Goal: Task Accomplishment & Management: Manage account settings

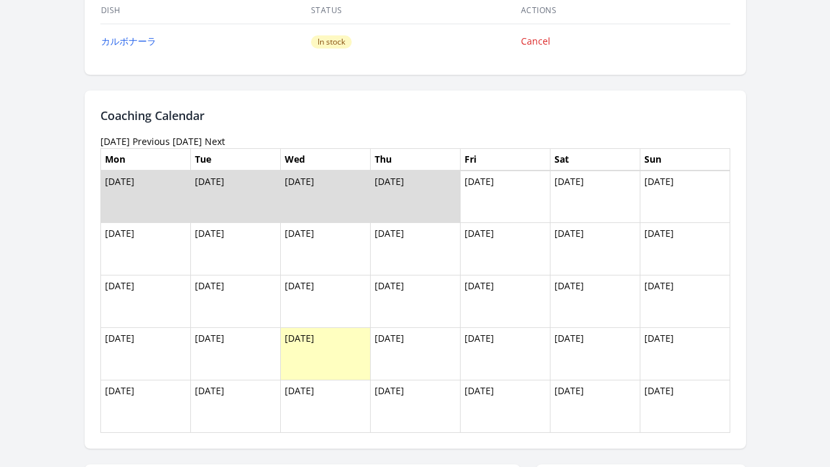
scroll to position [637, 0]
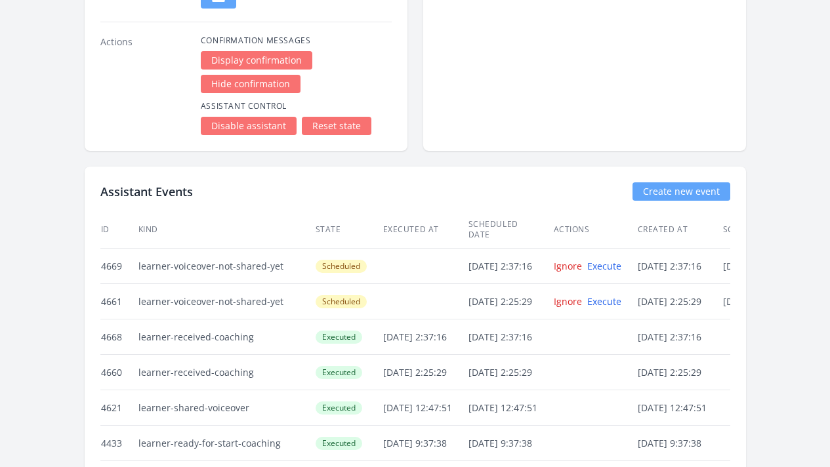
scroll to position [2139, 0]
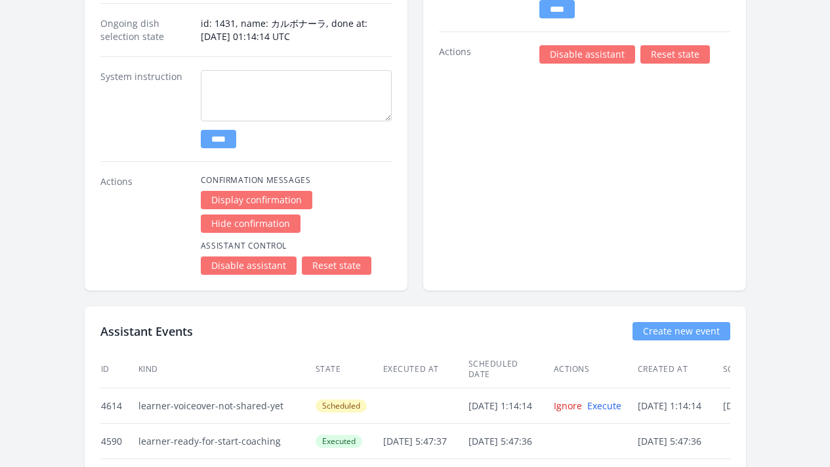
scroll to position [1982, 0]
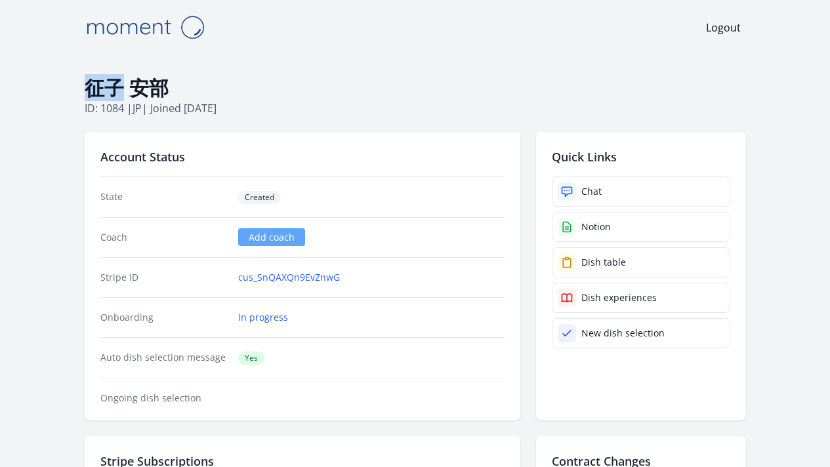
drag, startPoint x: 42, startPoint y: 89, endPoint x: 67, endPoint y: 92, distance: 25.1
click at [85, 92] on h1 "征子 安部" at bounding box center [415, 87] width 661 height 25
copy h1 "征子"
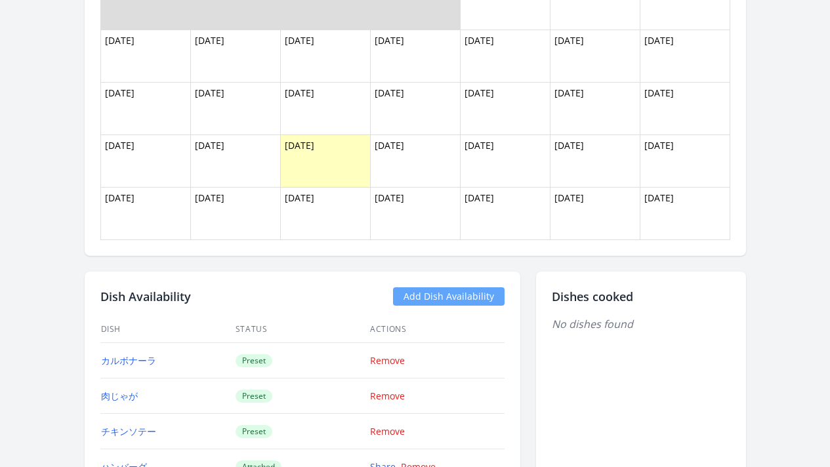
scroll to position [975, 0]
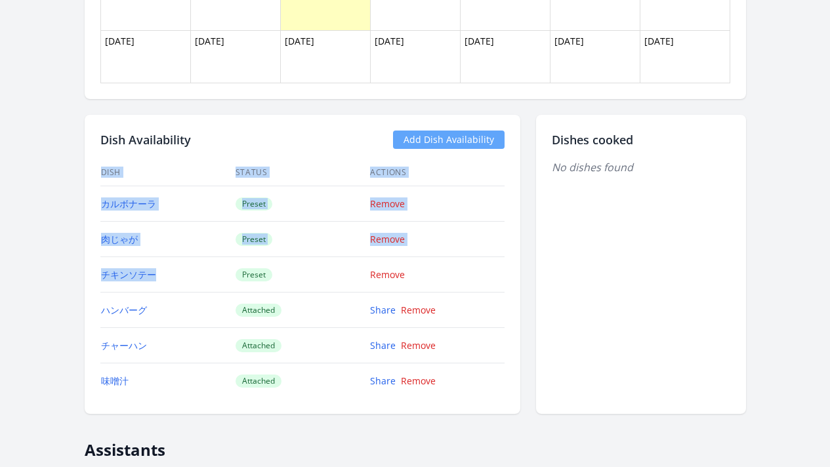
drag, startPoint x: 126, startPoint y: 281, endPoint x: 51, endPoint y: 203, distance: 108.6
click at [85, 203] on div "Dish Availability Add Dish Availability Dish Status Actions カルボナーラ Preset Remov…" at bounding box center [303, 264] width 436 height 299
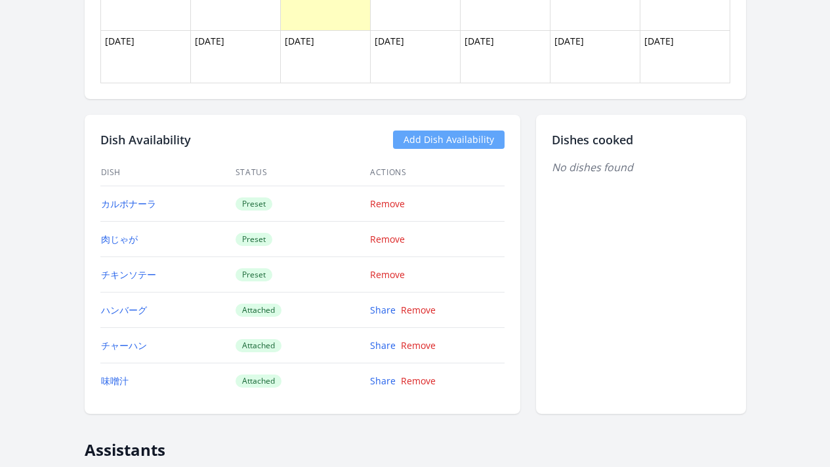
click at [79, 207] on div "美希 関岡 ID: 1083 | jp | Joined 18 days ago Account Status State Created Coach Add…" at bounding box center [415, 255] width 672 height 2351
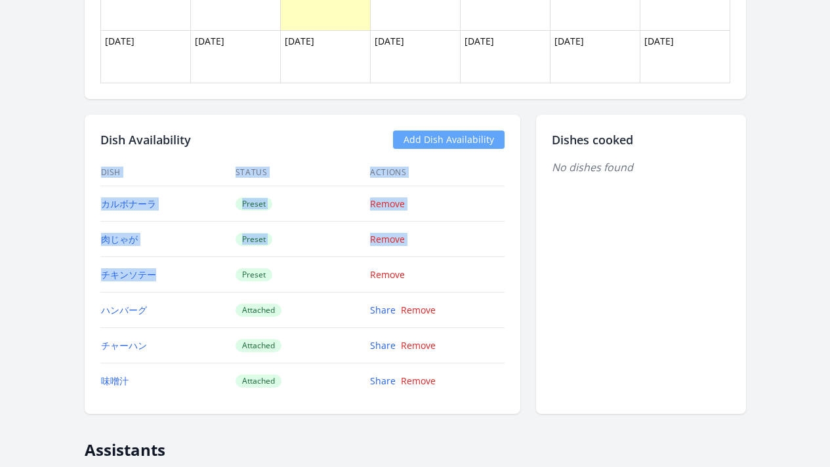
drag, startPoint x: 54, startPoint y: 202, endPoint x: 150, endPoint y: 272, distance: 119.3
click at [150, 272] on div "Dish Availability Add Dish Availability Dish Status Actions カルボナーラ Preset Remov…" at bounding box center [303, 264] width 436 height 299
click at [152, 279] on td "チキンソテー" at bounding box center [167, 274] width 134 height 35
drag, startPoint x: 135, startPoint y: 276, endPoint x: 39, endPoint y: 205, distance: 119.1
click at [85, 205] on div "Dish Availability Add Dish Availability Dish Status Actions カルボナーラ Preset Remov…" at bounding box center [303, 264] width 436 height 299
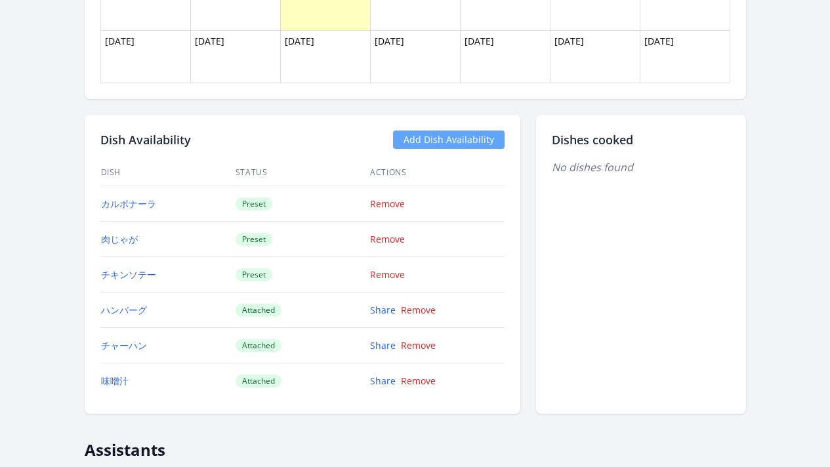
click at [79, 225] on div "美希 関岡 ID: 1083 | jp | Joined 18 days ago Account Status State Created Coach Add…" at bounding box center [415, 255] width 672 height 2351
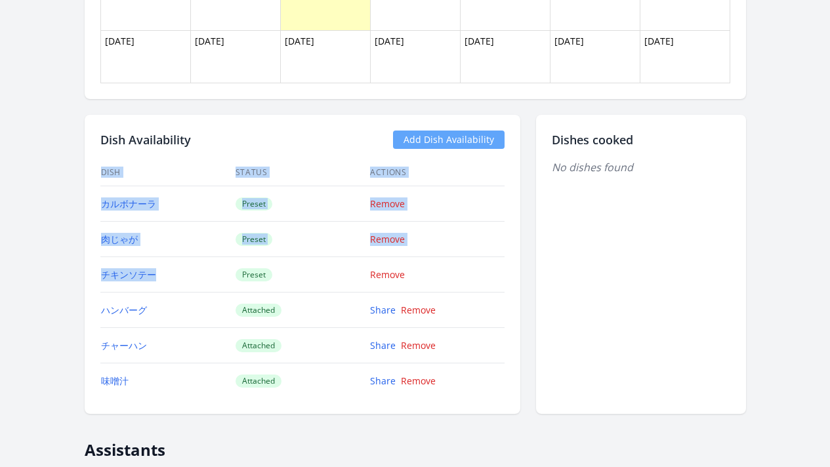
drag, startPoint x: 122, startPoint y: 279, endPoint x: 43, endPoint y: 205, distance: 108.6
click at [85, 204] on div "Dish Availability Add Dish Availability Dish Status Actions カルボナーラ Preset Remov…" at bounding box center [303, 264] width 436 height 299
click at [85, 205] on div "Dish Availability Add Dish Availability Dish Status Actions カルボナーラ Preset Remov…" at bounding box center [303, 264] width 436 height 299
drag, startPoint x: 44, startPoint y: 195, endPoint x: 155, endPoint y: 276, distance: 137.5
click at [155, 276] on div "Dish Availability Add Dish Availability Dish Status Actions カルボナーラ Preset Remov…" at bounding box center [303, 264] width 436 height 299
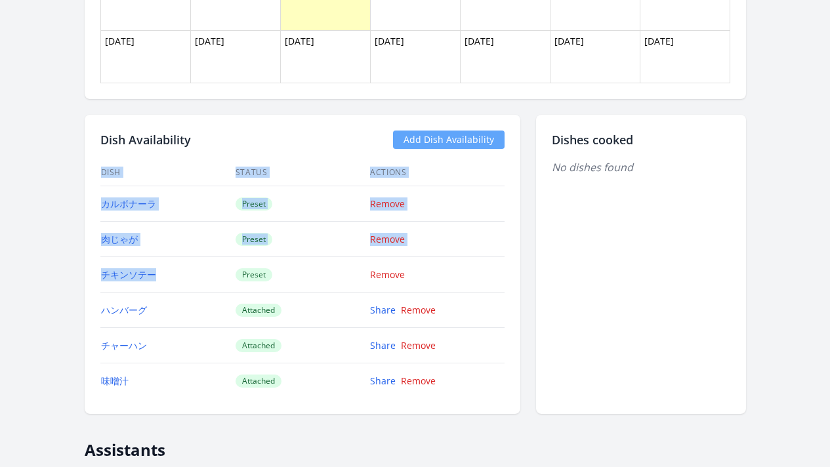
click at [158, 280] on td "チキンソテー" at bounding box center [167, 274] width 134 height 35
drag, startPoint x: 147, startPoint y: 281, endPoint x: 45, endPoint y: 203, distance: 128.7
click at [85, 203] on div "Dish Availability Add Dish Availability Dish Status Actions カルボナーラ Preset Remov…" at bounding box center [303, 264] width 436 height 299
click at [79, 203] on div "美希 関岡 ID: 1083 | jp | Joined 18 days ago Account Status State Created Coach Add…" at bounding box center [415, 255] width 672 height 2351
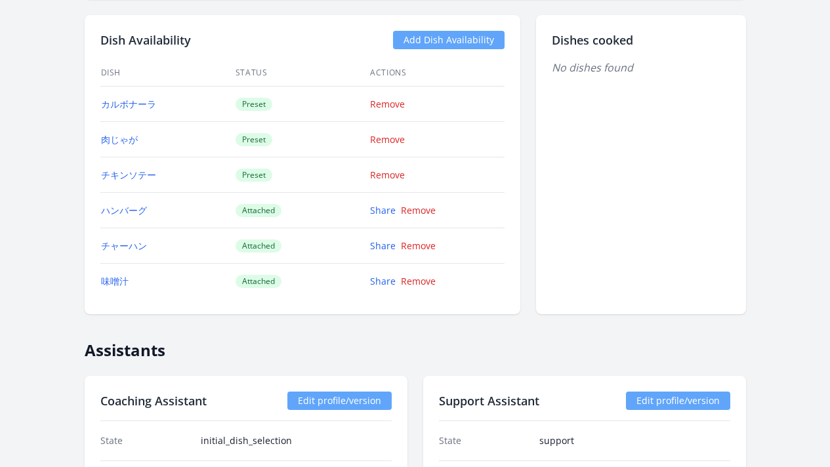
scroll to position [972, 0]
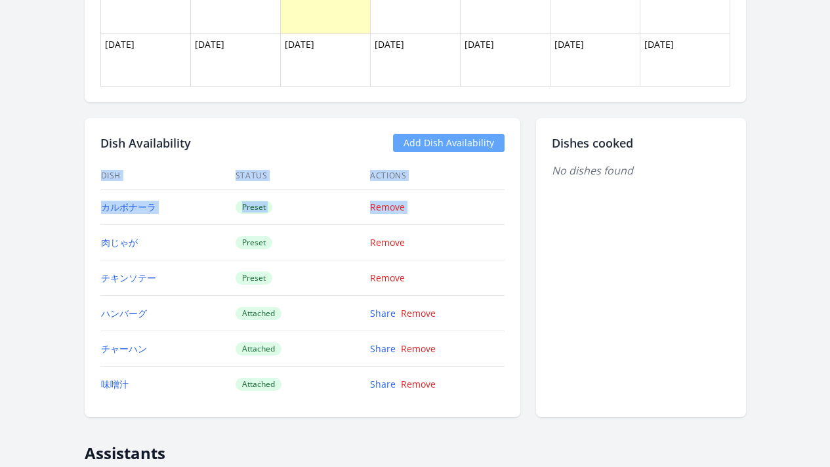
drag, startPoint x: 527, startPoint y: 286, endPoint x: 64, endPoint y: 232, distance: 467.0
click at [85, 232] on div "Dish Availability Add Dish Availability Dish Status Actions カルボナーラ Preset Remov…" at bounding box center [303, 267] width 436 height 299
click at [85, 190] on div "Dish Availability Add Dish Availability Dish Status Actions カルボナーラ Preset Remov…" at bounding box center [303, 267] width 436 height 299
drag, startPoint x: 54, startPoint y: 195, endPoint x: 457, endPoint y: 279, distance: 411.6
click at [457, 279] on div "Dish Availability Add Dish Availability Dish Status Actions カルボナーラ Preset Remov…" at bounding box center [303, 267] width 436 height 299
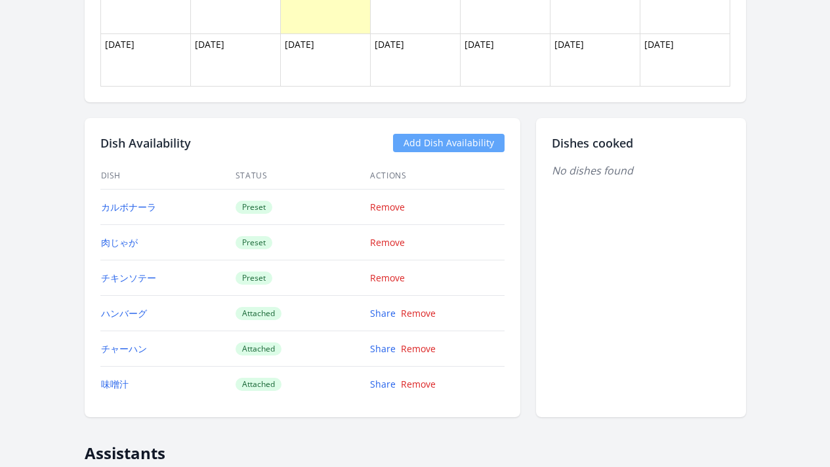
click at [79, 138] on div "美希 関岡 ID: 1083 | jp | Joined 18 days ago Account Status State Created Coach Add…" at bounding box center [415, 258] width 672 height 2351
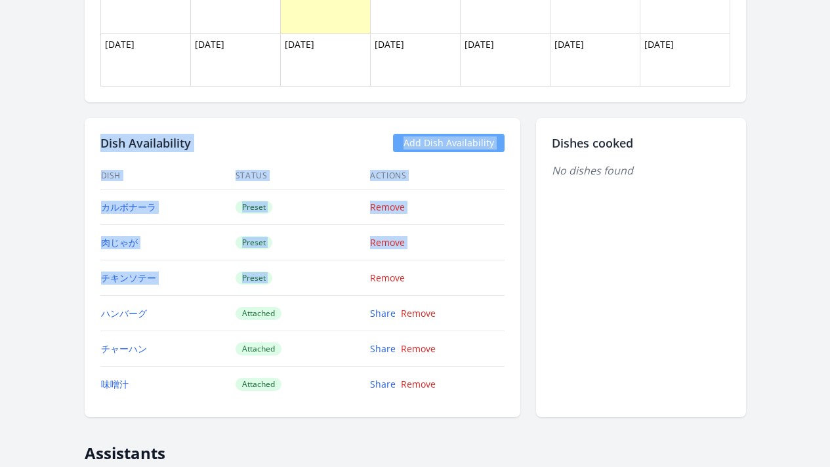
drag, startPoint x: 34, startPoint y: 140, endPoint x: 478, endPoint y: 270, distance: 462.1
click at [478, 270] on div "美希 関岡 ID: 1083 | jp | Joined 18 days ago Account Status State Created Coach Add…" at bounding box center [415, 258] width 672 height 2351
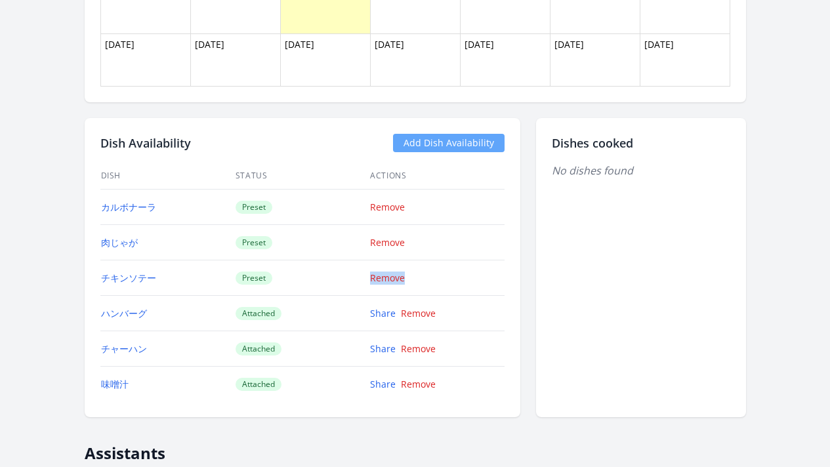
drag, startPoint x: 478, startPoint y: 270, endPoint x: 483, endPoint y: 277, distance: 8.9
click at [483, 277] on td "Remove" at bounding box center [436, 277] width 134 height 35
click at [474, 272] on div "Remove" at bounding box center [429, 278] width 118 height 13
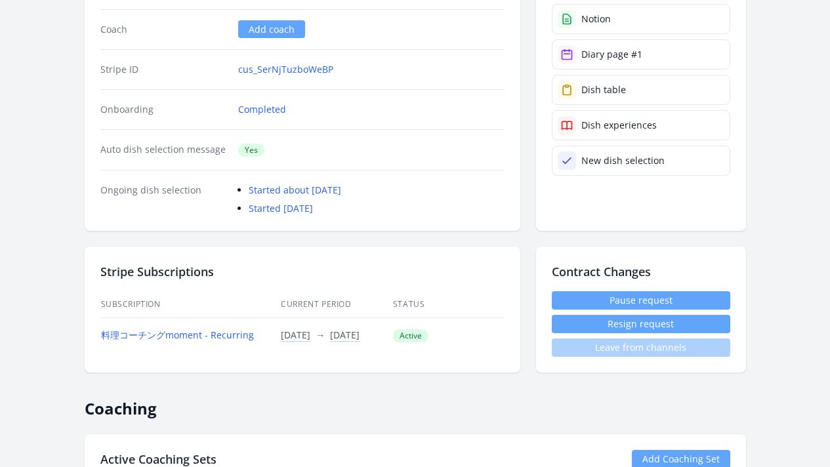
scroll to position [275, 0]
